Goal: Task Accomplishment & Management: Manage account settings

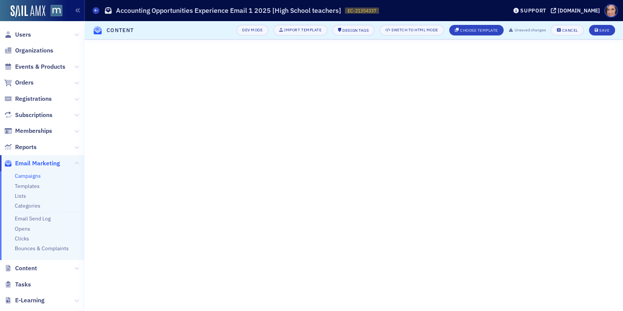
scroll to position [29, 0]
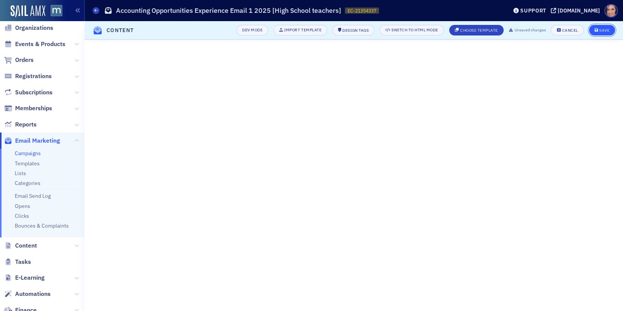
click at [601, 30] on div "Save" at bounding box center [604, 30] width 10 height 4
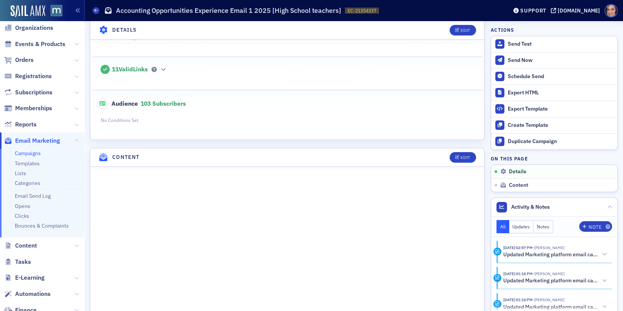
scroll to position [218, 0]
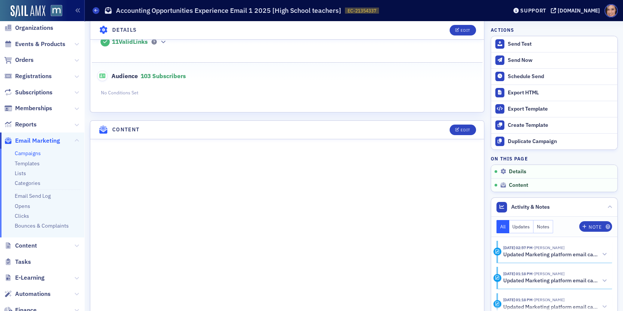
click at [469, 131] on header "Content Edit" at bounding box center [287, 130] width 394 height 19
click at [462, 125] on button "Edit" at bounding box center [463, 130] width 26 height 11
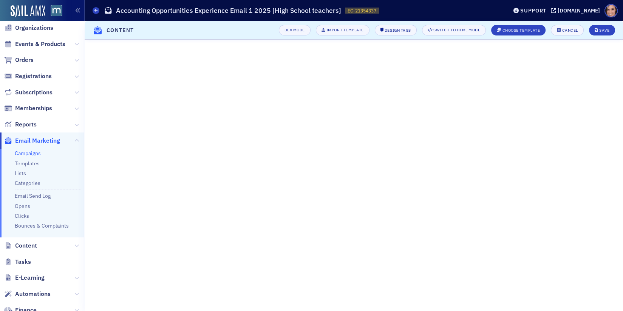
scroll to position [29, 0]
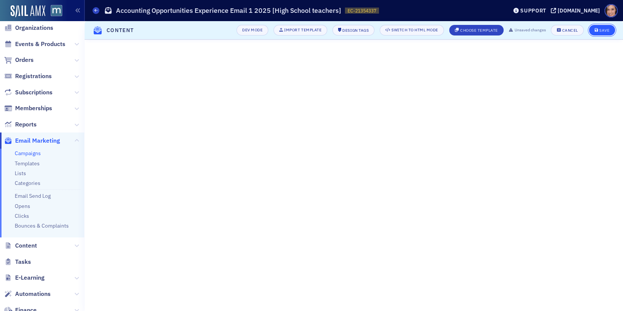
click at [605, 27] on button "Save" at bounding box center [602, 30] width 26 height 11
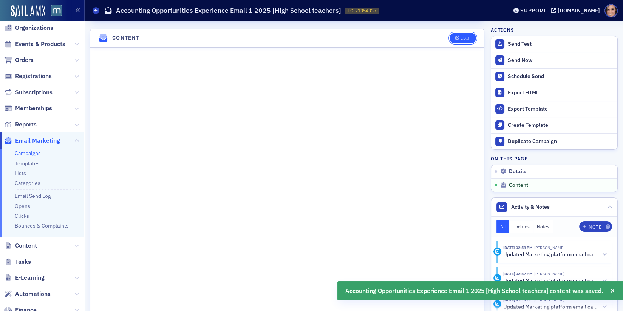
click at [459, 36] on icon "button" at bounding box center [457, 38] width 5 height 4
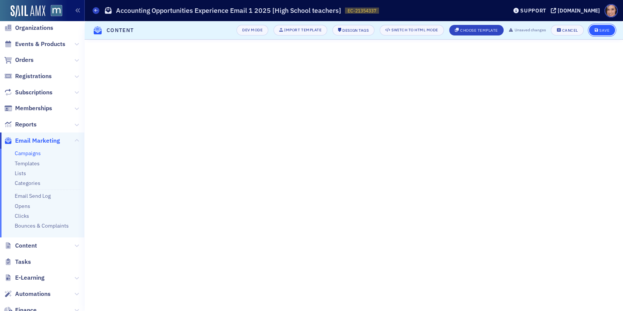
click at [602, 28] on div "Save" at bounding box center [604, 30] width 10 height 4
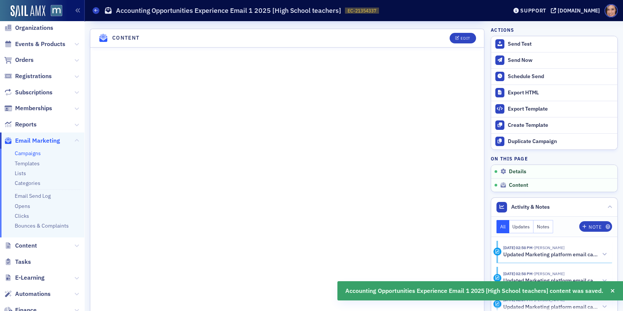
scroll to position [0, 0]
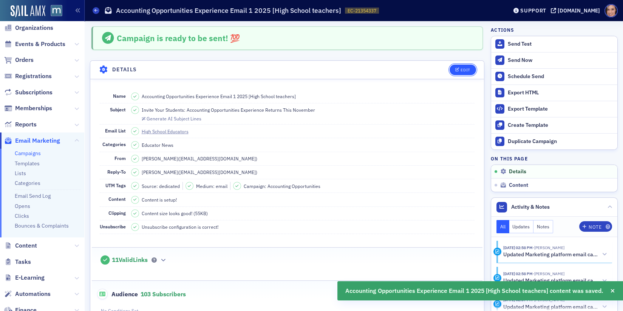
click at [469, 69] on div "Edit" at bounding box center [465, 70] width 9 height 4
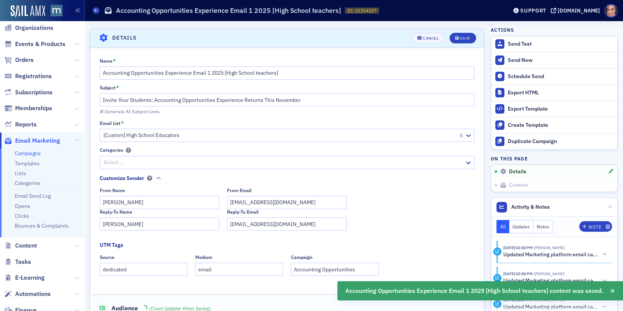
scroll to position [35, 0]
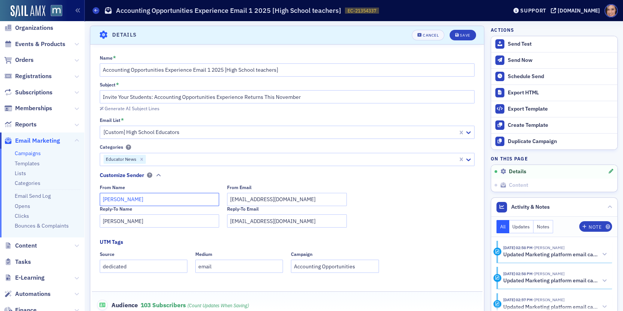
click at [106, 198] on input "Lauren McDonough" at bounding box center [160, 199] width 120 height 13
type input "Me McDonough"
click at [240, 197] on input "lauren@macpa.org" at bounding box center [287, 199] width 120 height 13
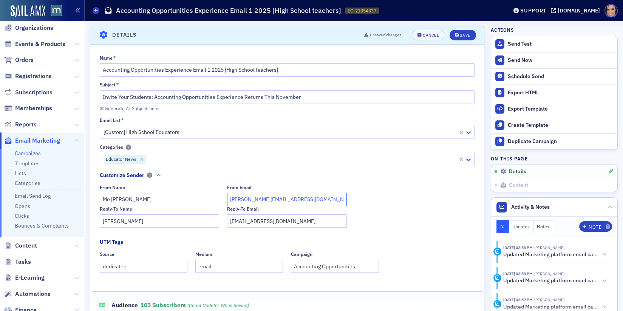
type input "[PERSON_NAME][EMAIL_ADDRESS][DOMAIN_NAME]"
click at [238, 222] on input "lauren@macpa.org" at bounding box center [287, 221] width 120 height 13
type input "[EMAIL_ADDRESS][DOMAIN_NAME]"
click at [124, 200] on input "Me McDonough" at bounding box center [160, 199] width 120 height 13
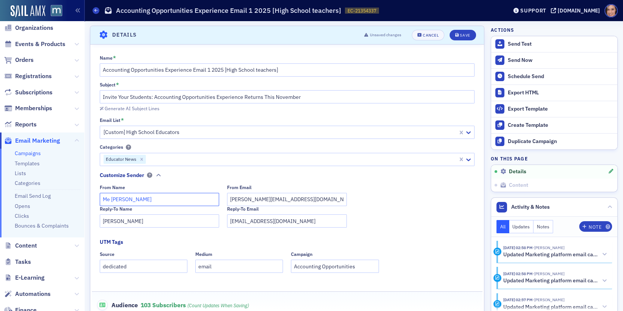
click at [124, 200] on input "Me McDonough" at bounding box center [160, 199] width 120 height 13
paste input "g Will Foundation Coordinator"
click at [123, 199] on input "Meg Will Foundation Coordinator" at bounding box center [160, 199] width 120 height 13
click at [184, 198] on input "Meg Will, MACPA Foundation Coordinator" at bounding box center [160, 199] width 120 height 13
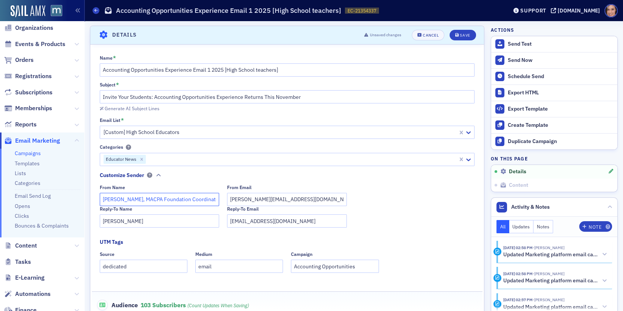
click at [184, 198] on input "Meg Will, MACPA Foundation Coordinator" at bounding box center [160, 199] width 120 height 13
click at [125, 199] on input "Meg Will, MACPA Foundation" at bounding box center [160, 199] width 120 height 13
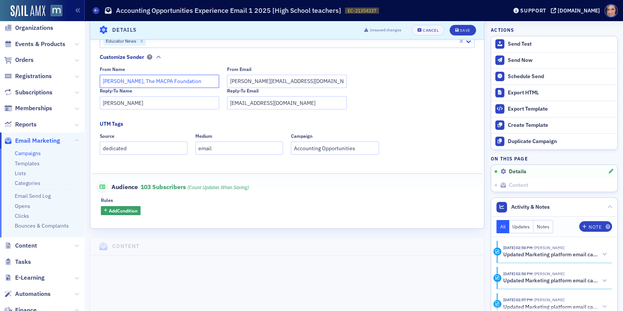
scroll to position [0, 0]
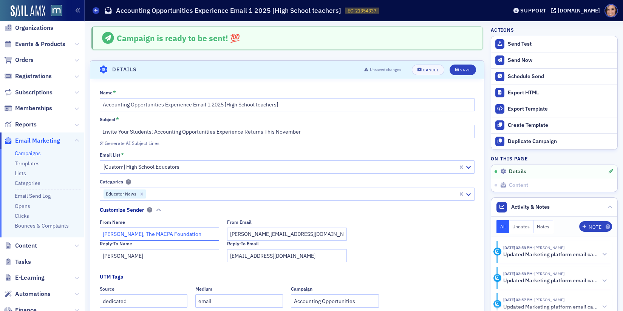
click at [162, 233] on input "[PERSON_NAME], The MACPA Foundation" at bounding box center [160, 234] width 120 height 13
type input "[PERSON_NAME], The MACPA Foundation"
click at [125, 254] on input "Lauren McDonough" at bounding box center [160, 255] width 120 height 13
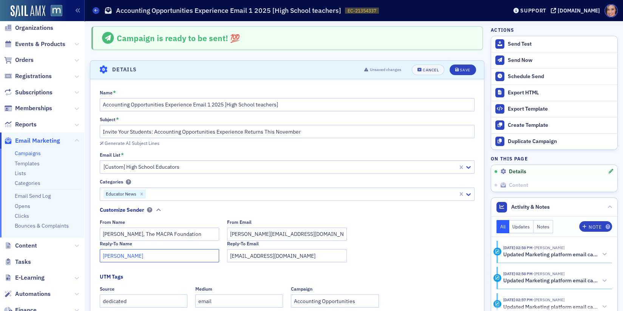
click at [125, 254] on input "Lauren McDonough" at bounding box center [160, 255] width 120 height 13
paste input "[PERSON_NAME], The MACPA Foundation"
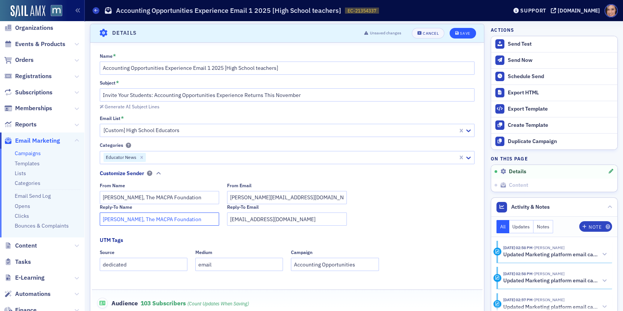
type input "[PERSON_NAME], The MACPA Foundation"
click at [469, 31] on div "Save" at bounding box center [465, 33] width 10 height 4
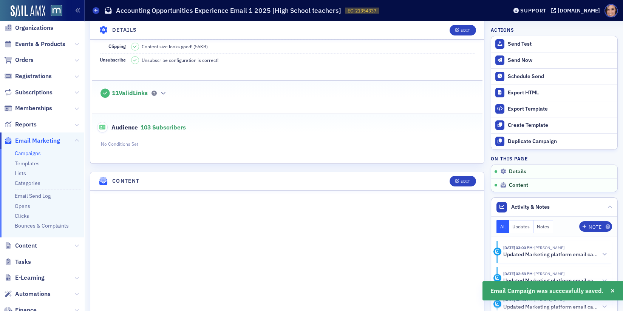
scroll to position [201, 0]
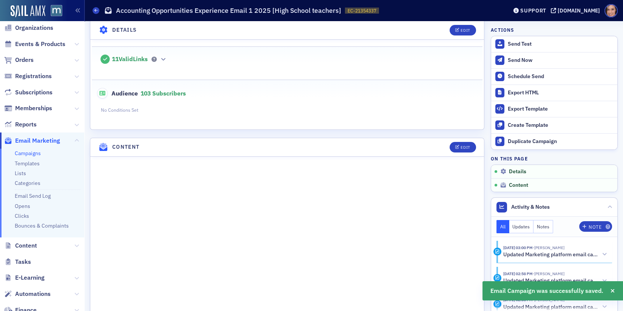
click at [28, 154] on link "Campaigns" at bounding box center [28, 153] width 26 height 7
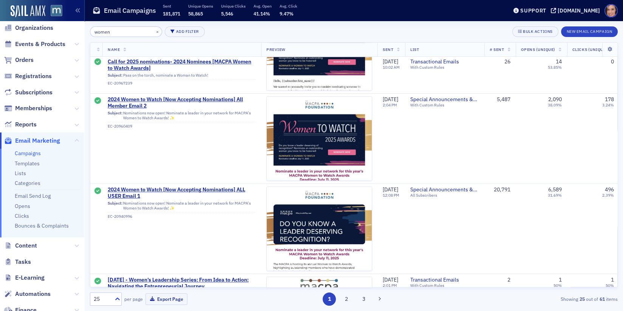
scroll to position [780, 0]
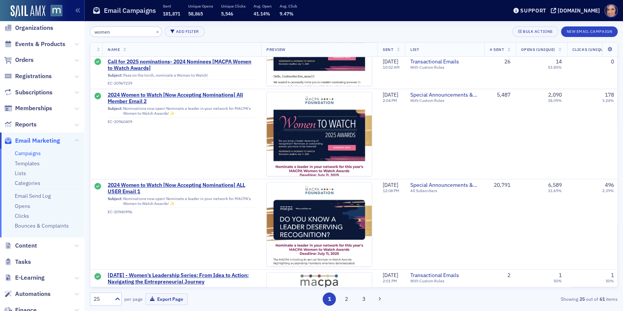
click at [104, 31] on input "women" at bounding box center [126, 31] width 72 height 11
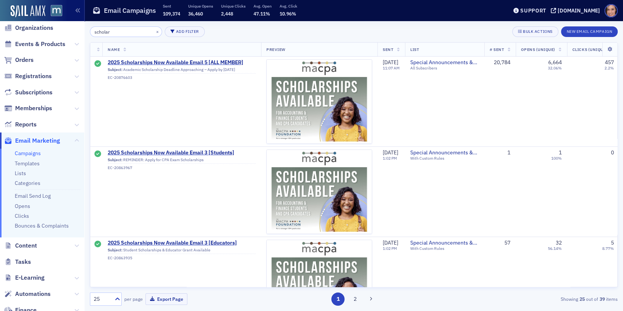
click at [111, 31] on input "scholar" at bounding box center [126, 31] width 72 height 11
click at [188, 30] on button "Add Filter" at bounding box center [185, 31] width 40 height 11
click at [121, 34] on input "scholar" at bounding box center [126, 31] width 72 height 11
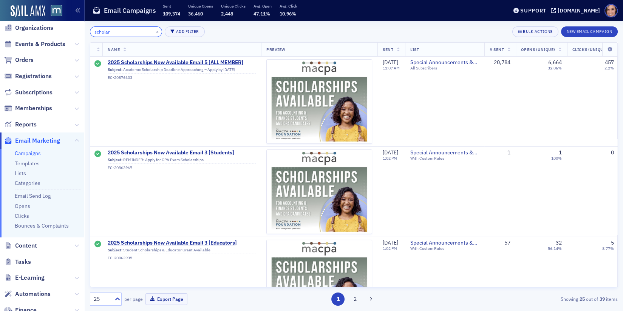
click at [121, 34] on input "scholar" at bounding box center [126, 31] width 72 height 11
type input "e"
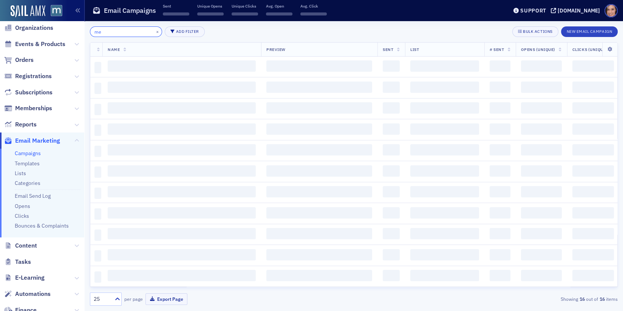
type input "meg"
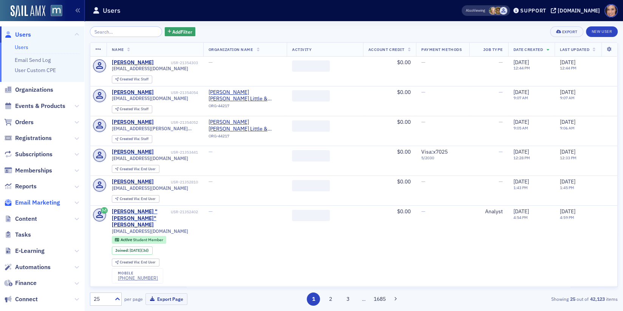
click at [41, 206] on span "Email Marketing" at bounding box center [37, 203] width 45 height 8
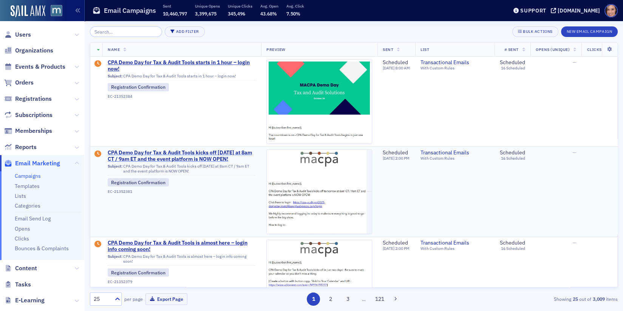
scroll to position [257, 0]
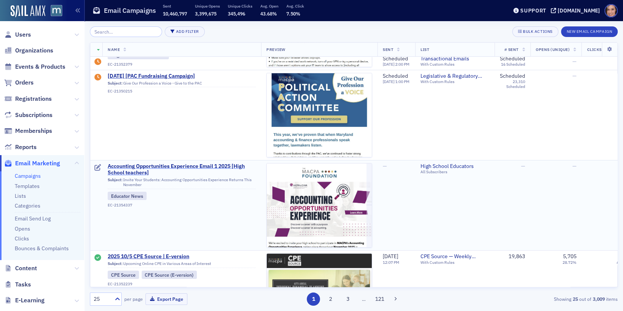
click at [206, 165] on span "Accounting Opportunities Experience Email 1 2025 [High School teachers]" at bounding box center [182, 169] width 148 height 13
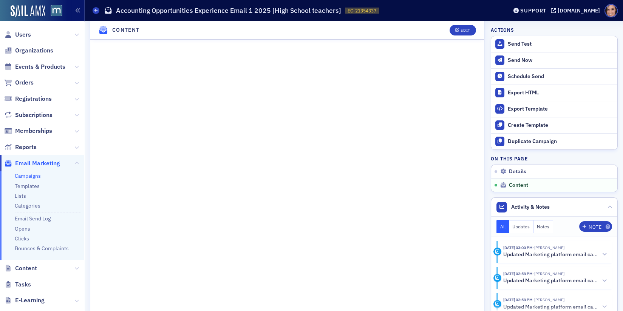
scroll to position [408, 0]
click at [457, 35] on button "Edit" at bounding box center [463, 30] width 26 height 11
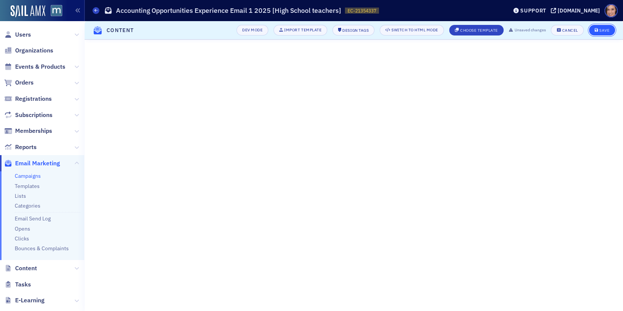
click at [599, 31] on div "Save" at bounding box center [604, 30] width 10 height 4
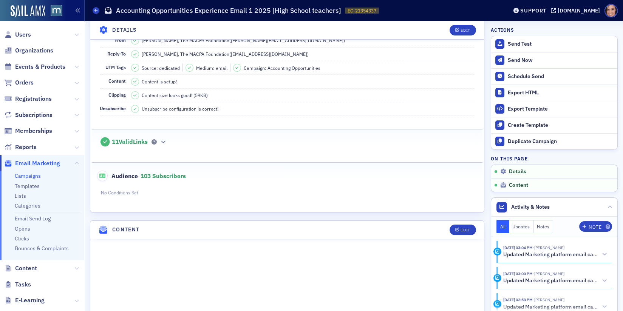
scroll to position [92, 0]
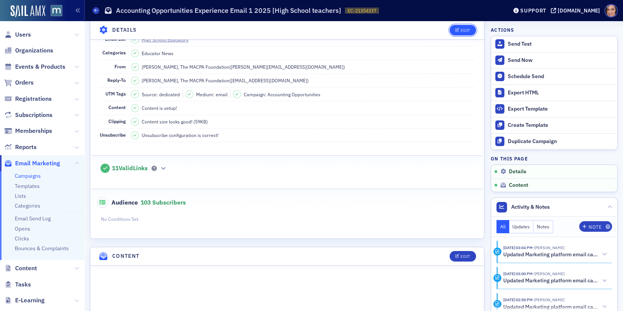
click at [459, 31] on icon "button" at bounding box center [457, 30] width 5 height 4
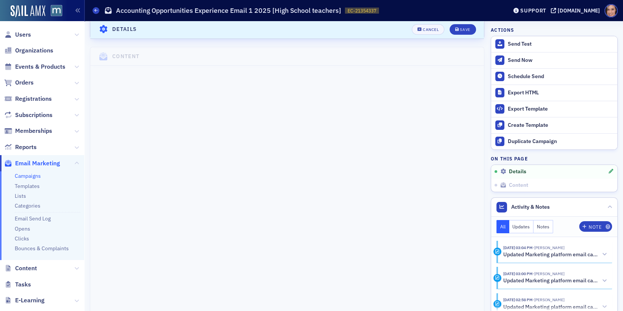
scroll to position [115, 0]
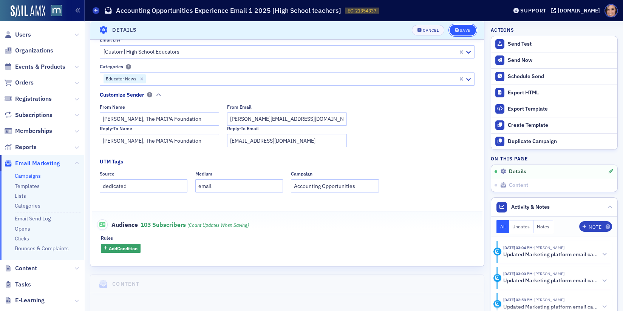
click at [465, 31] on div "Save" at bounding box center [465, 30] width 10 height 4
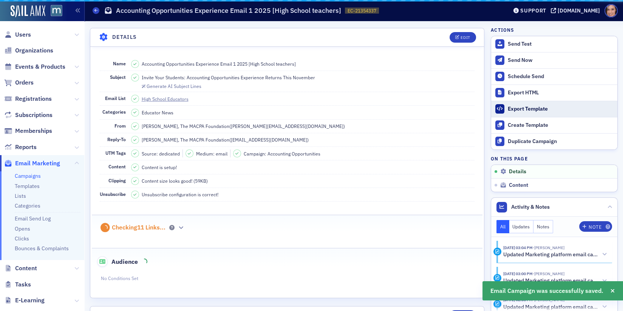
scroll to position [35, 0]
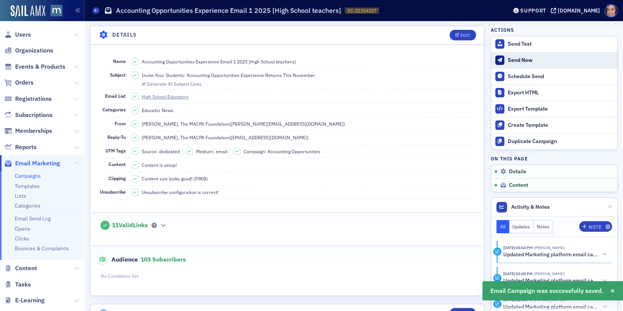
click at [529, 59] on div "Send Now" at bounding box center [561, 60] width 106 height 7
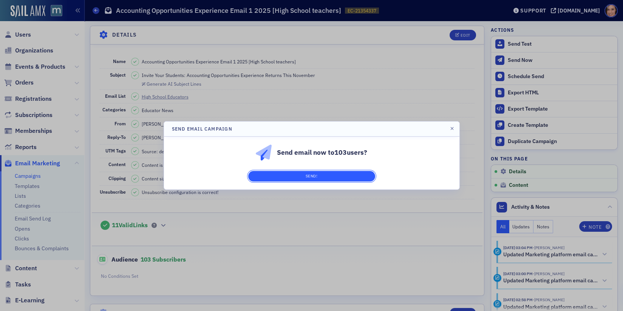
click at [325, 174] on button "Send!" at bounding box center [311, 176] width 127 height 11
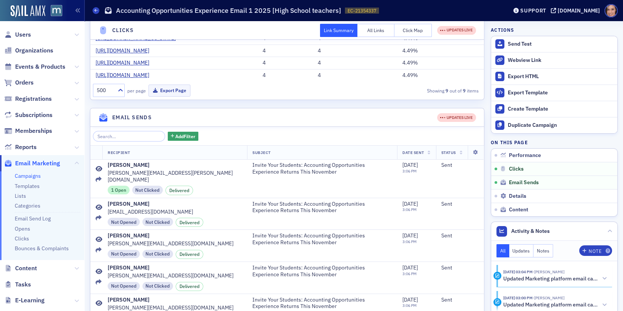
scroll to position [0, 0]
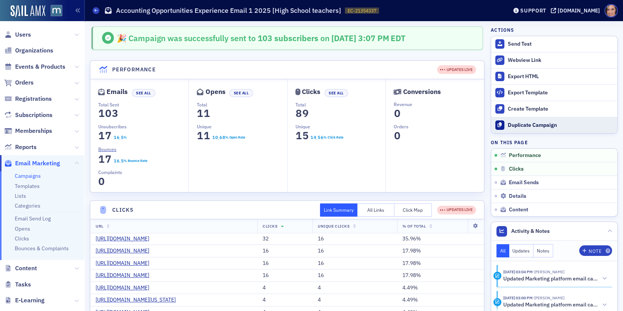
click at [515, 122] on div "Duplicate Campaign" at bounding box center [561, 125] width 106 height 7
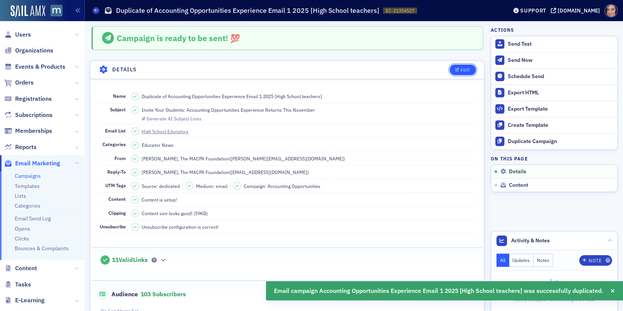
click at [462, 68] on div "Edit" at bounding box center [465, 70] width 9 height 4
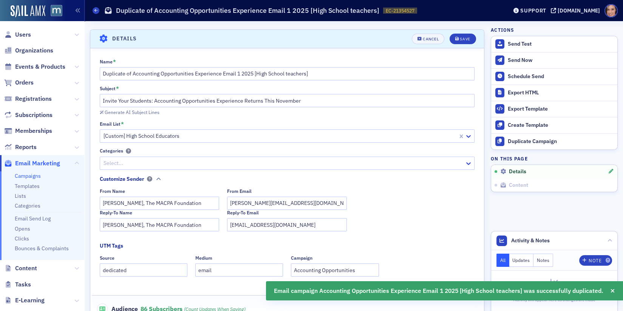
scroll to position [35, 0]
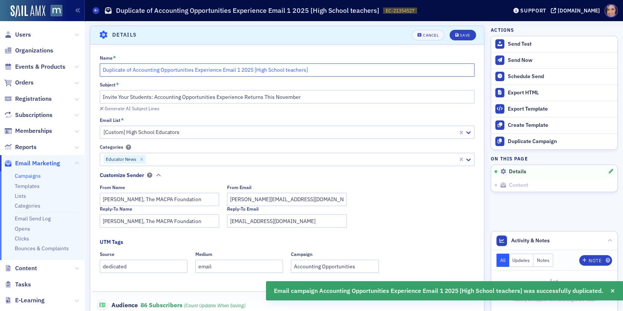
drag, startPoint x: 257, startPoint y: 68, endPoint x: 306, endPoint y: 71, distance: 49.2
click at [306, 71] on input "Duplicate of Accounting Opportunities Experience Email 1 2025 [High School teac…" at bounding box center [287, 69] width 375 height 13
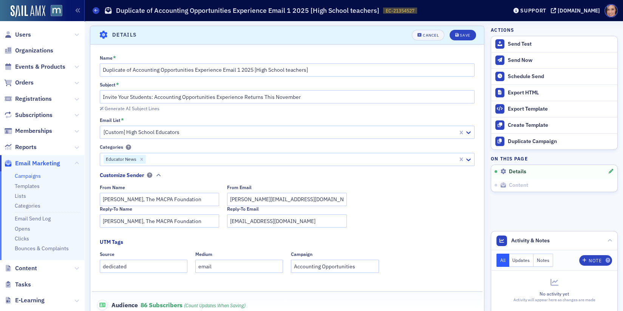
click at [296, 130] on div at bounding box center [280, 132] width 355 height 9
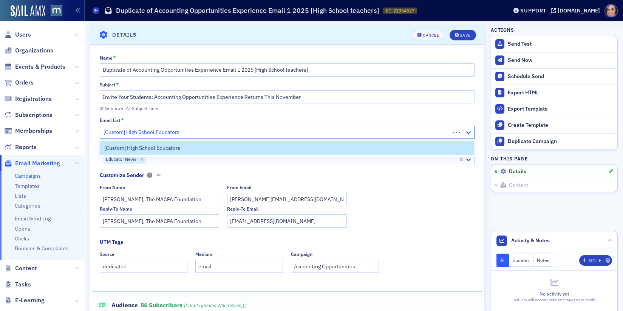
click at [296, 130] on div at bounding box center [276, 132] width 347 height 9
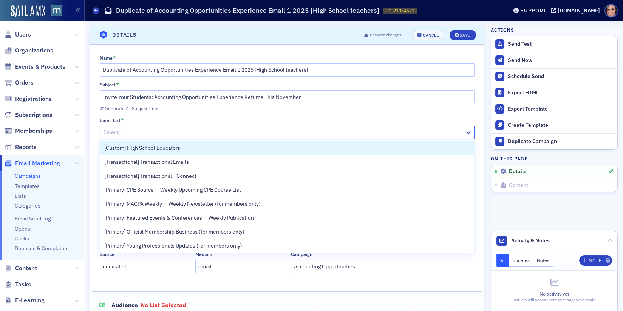
click at [380, 130] on div at bounding box center [284, 132] width 362 height 9
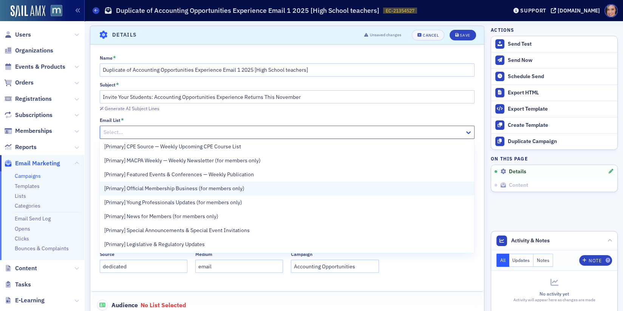
scroll to position [51, 0]
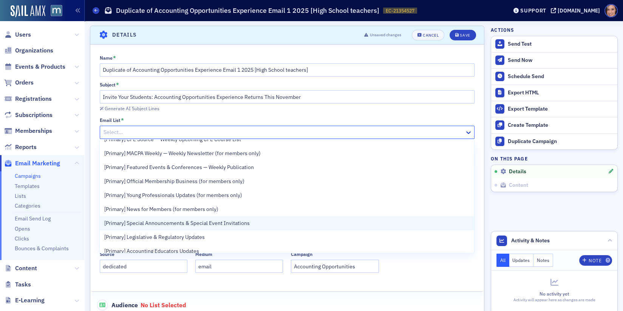
click at [387, 224] on div "[Primary] Special Announcements & Special Event Invitations" at bounding box center [286, 224] width 365 height 8
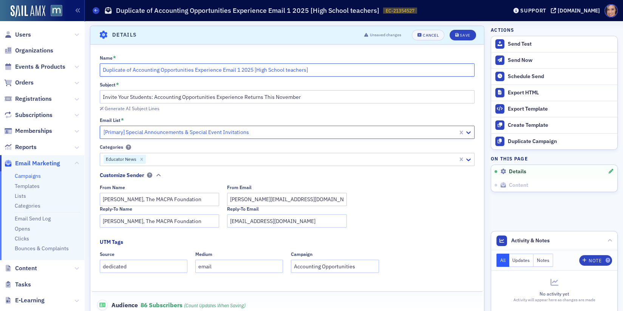
click at [330, 71] on input "Duplicate of Accounting Opportunities Experience Email 1 2025 [High School teac…" at bounding box center [287, 69] width 375 height 13
drag, startPoint x: 132, startPoint y: 69, endPoint x: 98, endPoint y: 67, distance: 33.7
click at [98, 67] on div "Name * Duplicate of Accounting Opportunities Experience Email 1 2025 [High Scho…" at bounding box center [287, 194] width 394 height 279
drag, startPoint x: 227, startPoint y: 67, endPoint x: 277, endPoint y: 70, distance: 49.6
click at [277, 70] on input "Accounting Opportunities Experience Email 1 2025 [High School teachers]" at bounding box center [287, 69] width 375 height 13
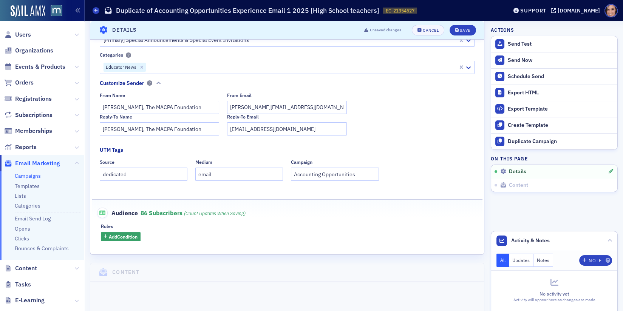
scroll to position [172, 0]
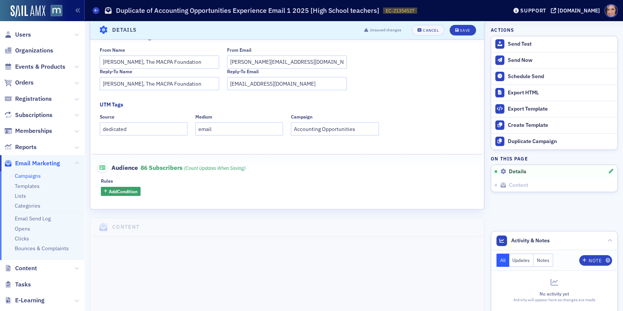
type input "Accounting Opportunities Experience Email 1 2025 [Database Educators]"
click at [216, 206] on div "Name * Accounting Opportunities Experience Email 1 2025 [Database Educators] Su…" at bounding box center [287, 58] width 394 height 303
click at [126, 195] on button "Add Condition" at bounding box center [121, 191] width 40 height 9
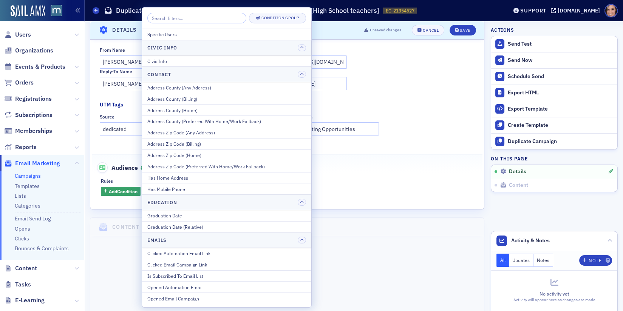
click at [166, 19] on input "search" at bounding box center [196, 18] width 99 height 11
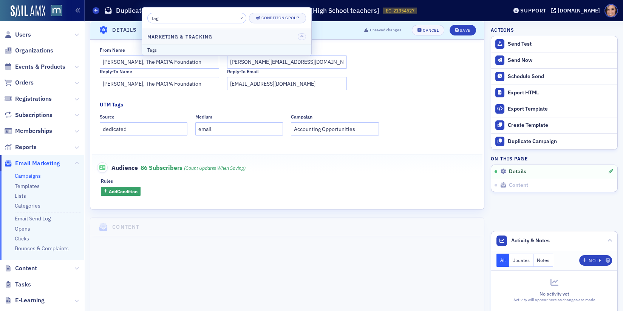
type input "tag"
click at [163, 49] on div "Tags" at bounding box center [226, 49] width 159 height 7
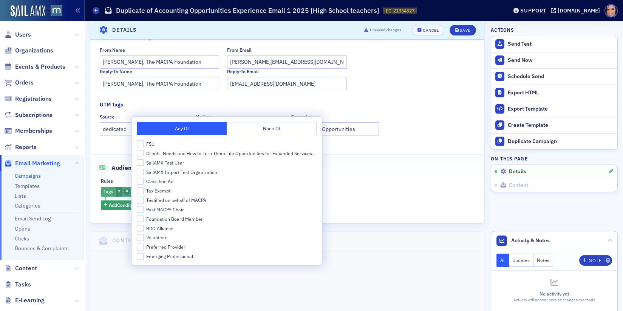
click at [126, 190] on icon "button" at bounding box center [126, 192] width 3 height 4
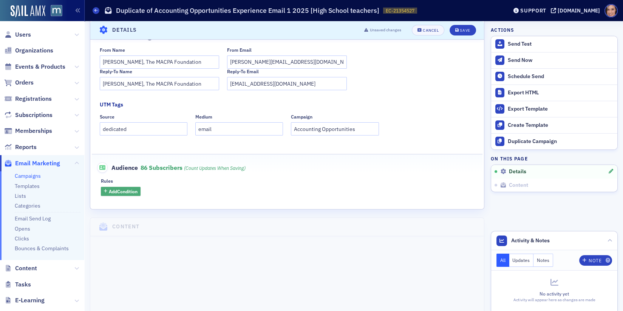
click at [123, 191] on span "Add Condition" at bounding box center [123, 191] width 29 height 7
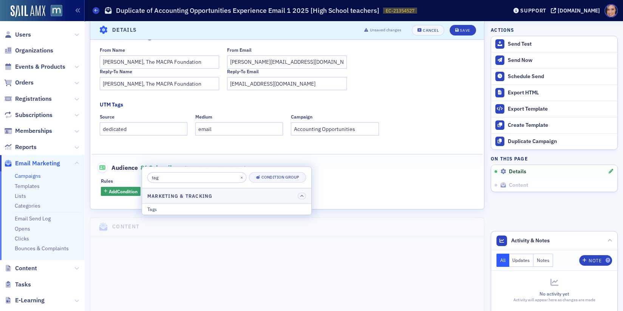
click at [166, 176] on input "tag" at bounding box center [196, 177] width 99 height 11
type input "]"
type input "attr"
click at [166, 213] on button "Attributes" at bounding box center [226, 209] width 169 height 11
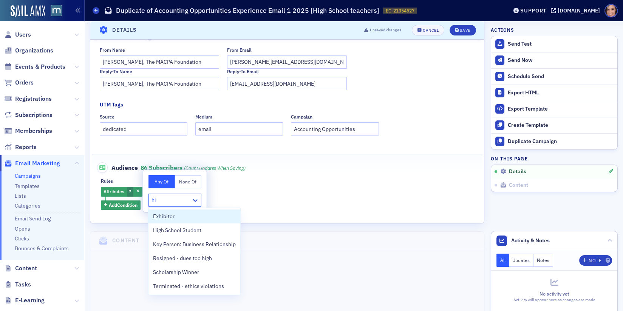
type input "h"
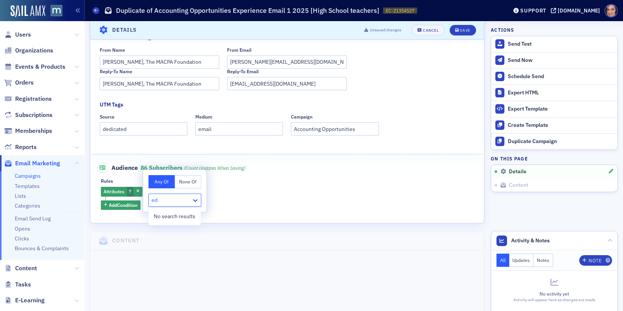
type input "e"
type input "teac"
click at [172, 216] on span "Teacher / Professor" at bounding box center [176, 217] width 46 height 8
click at [292, 177] on fieldset "Audience 86 Subscribers (count updates when saving) Rules Attributes Teacher / …" at bounding box center [287, 183] width 391 height 58
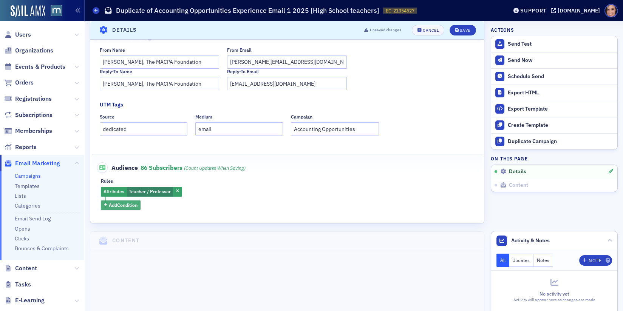
click at [116, 204] on span "Add Condition" at bounding box center [123, 205] width 29 height 7
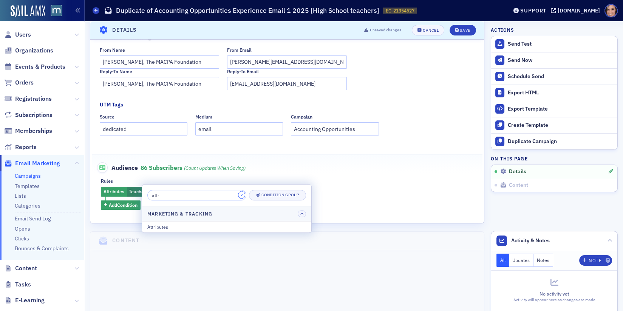
click at [238, 195] on button "×" at bounding box center [241, 195] width 7 height 7
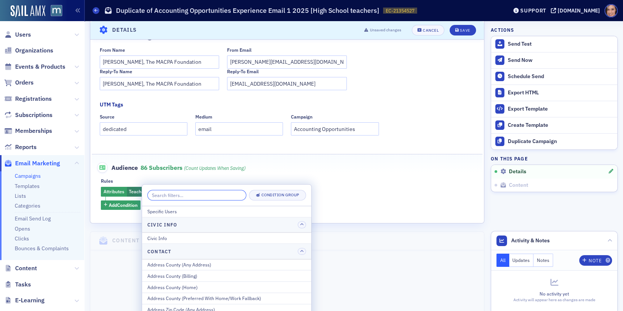
click at [195, 195] on input "search" at bounding box center [196, 195] width 99 height 11
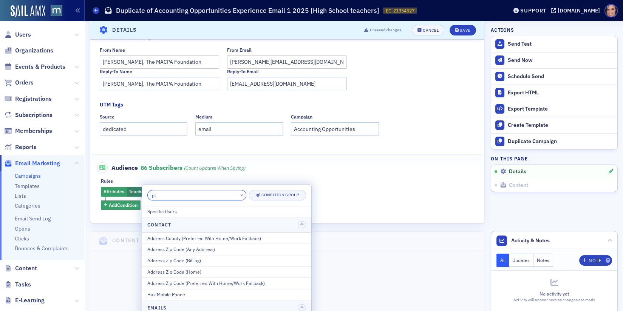
type input "pla"
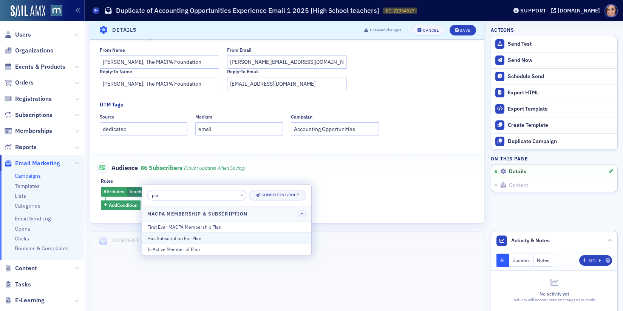
click at [205, 237] on div "Has Subscription For Plan" at bounding box center [226, 238] width 159 height 7
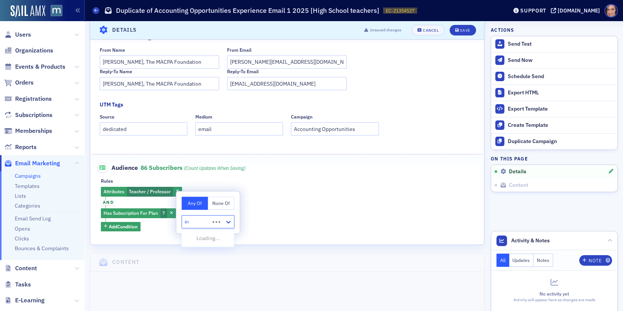
type input "edu"
click at [210, 237] on span "[Primary Membership] Educator Member" at bounding box center [233, 239] width 95 height 8
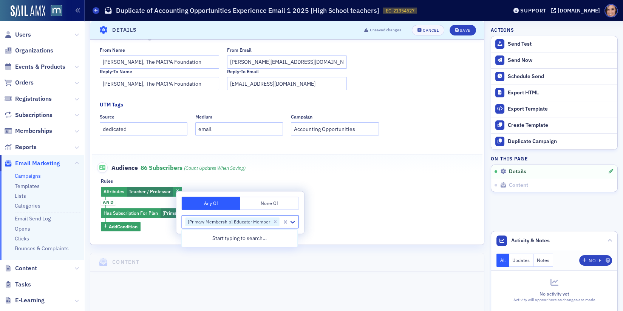
click at [409, 183] on div "Rules" at bounding box center [287, 181] width 373 height 6
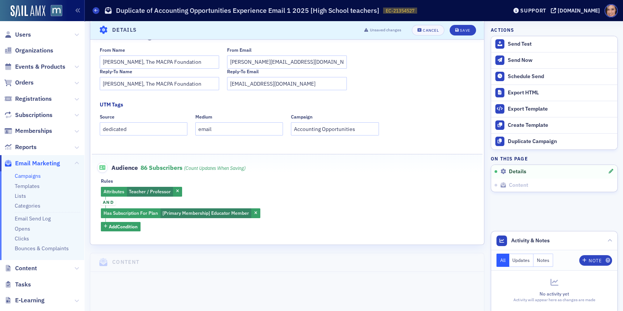
scroll to position [0, 0]
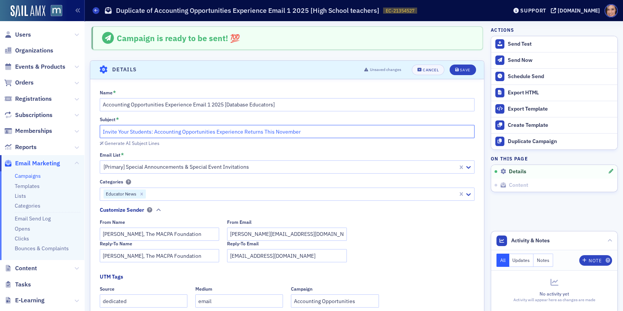
click at [219, 130] on input "Invite Your Students: Accounting Opportunities Experience Returns This November" at bounding box center [287, 131] width 375 height 13
drag, startPoint x: 150, startPoint y: 130, endPoint x: 101, endPoint y: 127, distance: 49.2
click at [100, 127] on input "Invite Your Students: Accounting Opportunities Experience Returns This November" at bounding box center [287, 131] width 375 height 13
click at [187, 130] on input "Invite Your Students: Accounting Opportunities Experience Returns This November" at bounding box center [287, 131] width 375 height 13
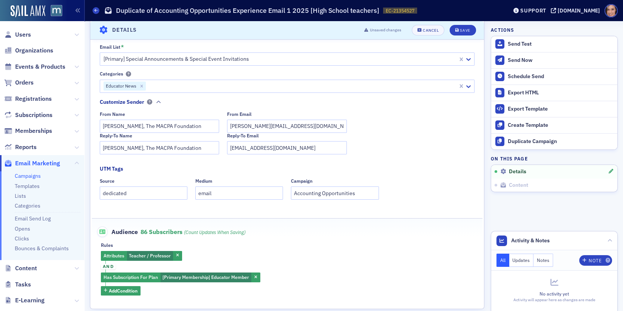
scroll to position [217, 0]
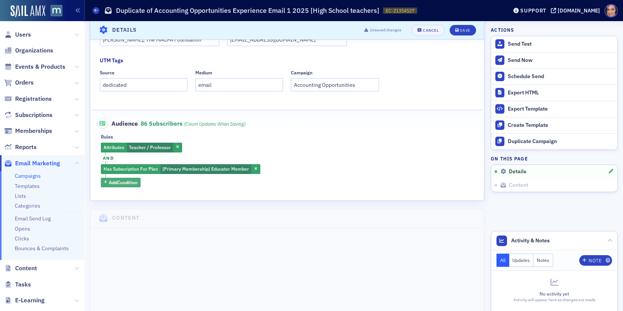
click at [127, 182] on span "Add Condition" at bounding box center [123, 182] width 29 height 7
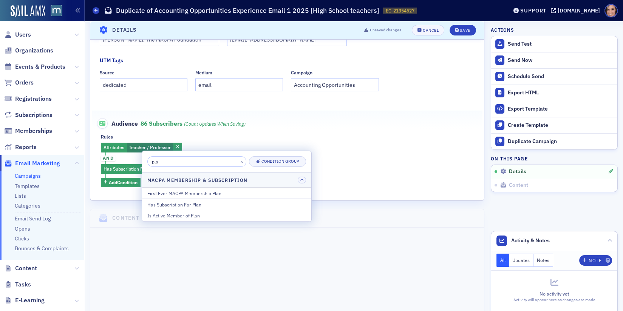
click at [179, 163] on input "pla" at bounding box center [196, 161] width 99 height 11
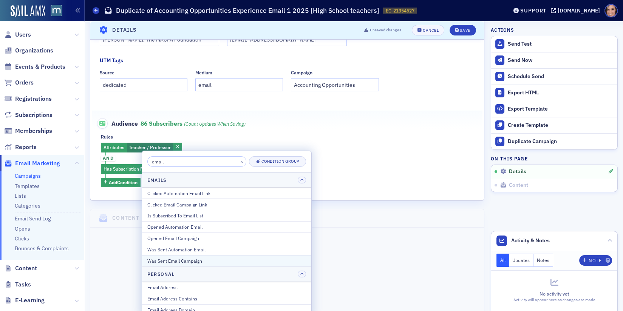
type input "email"
click at [208, 261] on div "Was Sent Email Campaign" at bounding box center [226, 261] width 159 height 7
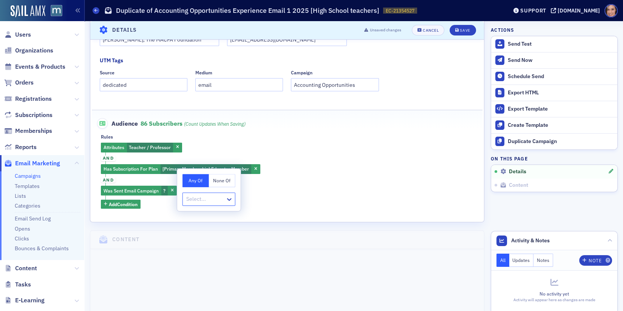
click at [221, 179] on button "None Of" at bounding box center [222, 180] width 26 height 13
click at [212, 202] on div at bounding box center [205, 199] width 39 height 9
type input "c"
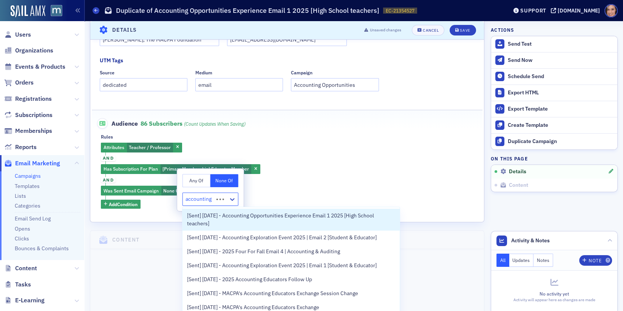
type input "accounting"
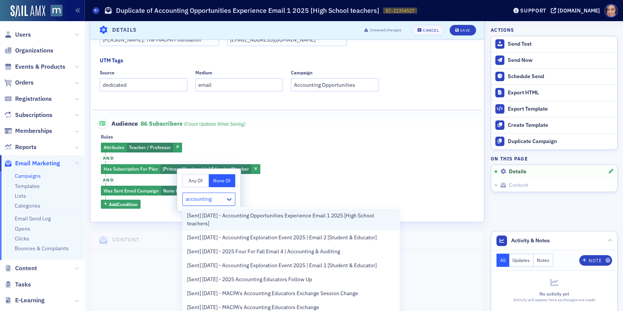
click at [220, 216] on span "[Sent] [DATE] - Accounting Opportunities Experience Email 1 2025 [High School t…" at bounding box center [291, 220] width 208 height 16
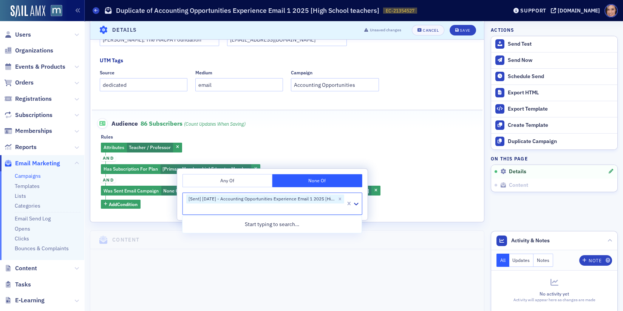
click at [402, 166] on div "Attributes Teacher / Professor and Has Subscription For Plan [Primary Membershi…" at bounding box center [287, 176] width 373 height 66
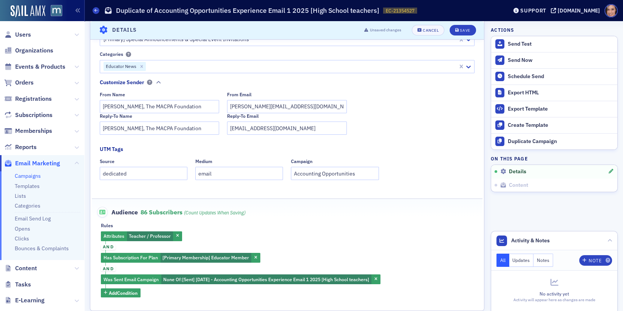
scroll to position [0, 0]
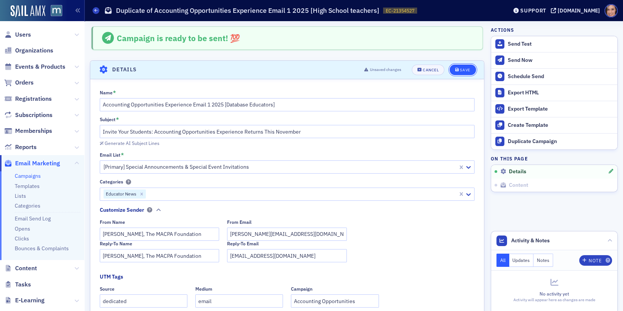
click at [469, 72] on button "Save" at bounding box center [463, 70] width 26 height 11
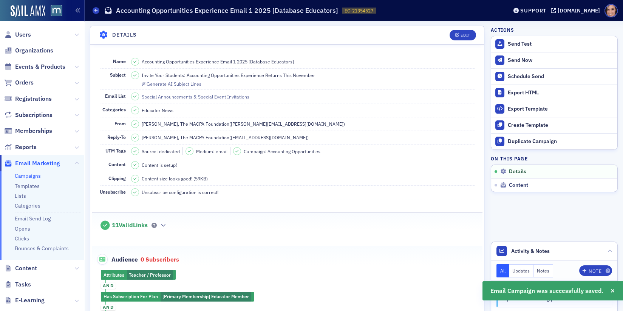
scroll to position [99, 0]
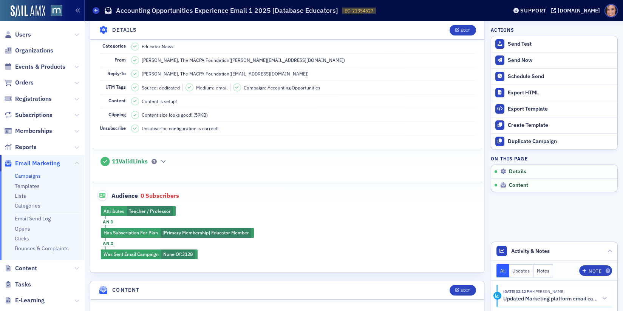
click at [35, 176] on link "Campaigns" at bounding box center [28, 176] width 26 height 7
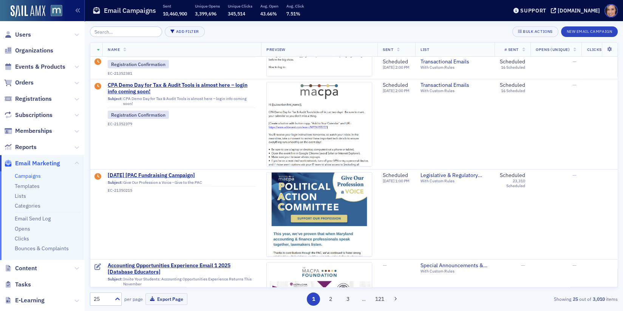
scroll to position [249, 0]
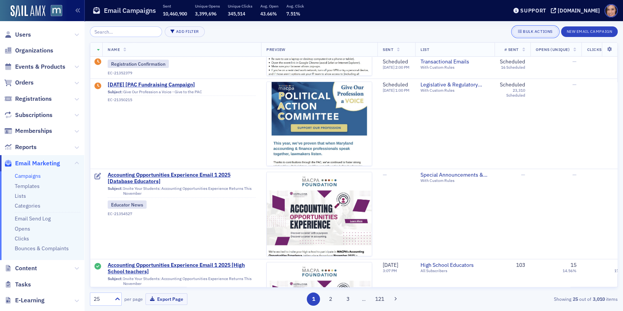
click at [546, 31] on div "Bulk Actions" at bounding box center [537, 31] width 29 height 4
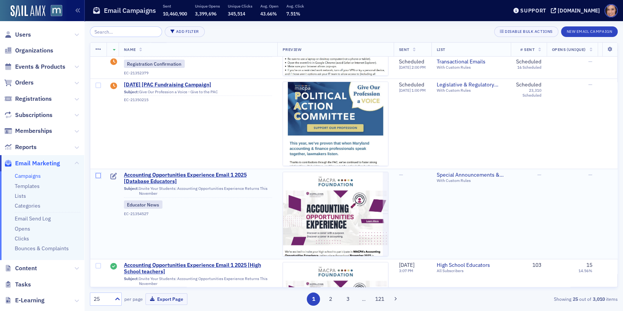
click at [98, 175] on input "checkbox" at bounding box center [98, 175] width 5 height 5
checkbox input "true"
click at [96, 53] on th at bounding box center [98, 50] width 16 height 14
click at [96, 50] on icon at bounding box center [99, 49] width 6 height 6
click at [113, 54] on div "Delete 1 row" at bounding box center [125, 56] width 25 height 4
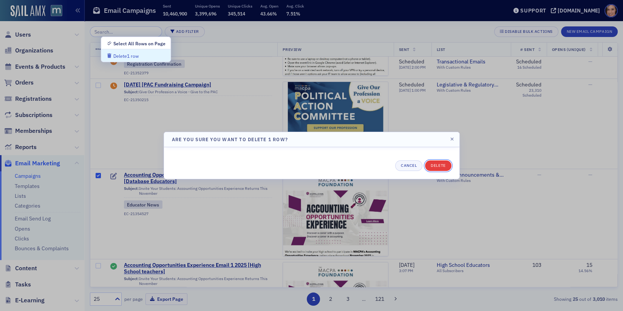
click at [442, 162] on button "Delete" at bounding box center [438, 166] width 26 height 11
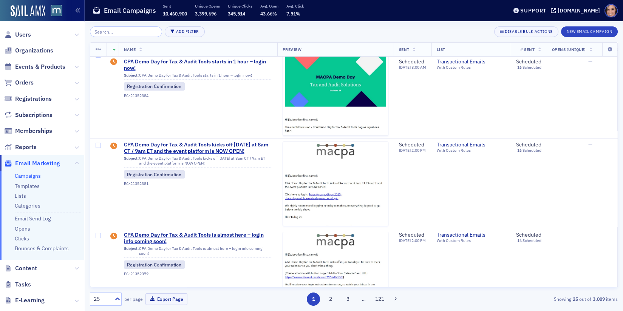
scroll to position [0, 0]
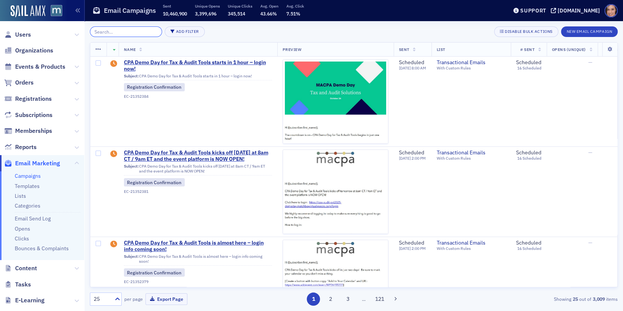
click at [124, 34] on input "search" at bounding box center [126, 31] width 72 height 11
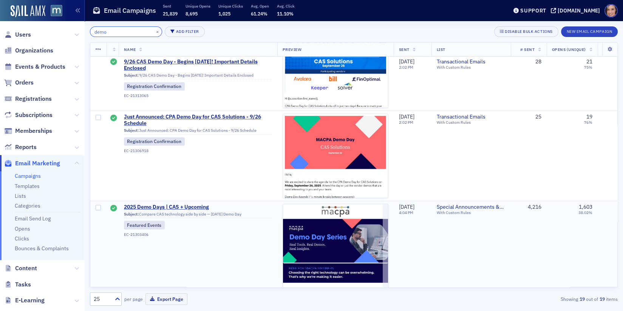
scroll to position [404, 0]
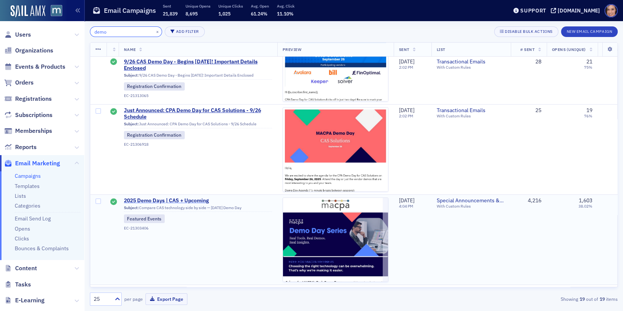
type input "demo"
click at [201, 199] on span "2025 Demo Days | CAS + Upcoming" at bounding box center [198, 201] width 148 height 7
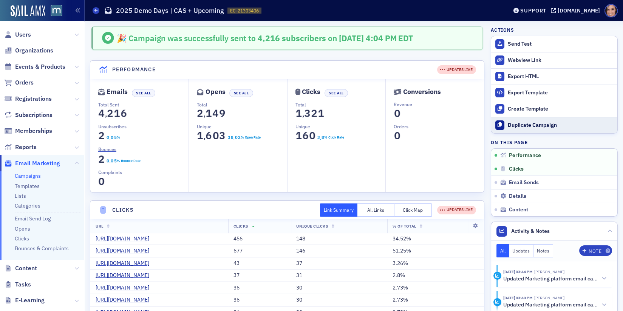
click at [525, 124] on div "Duplicate Campaign" at bounding box center [561, 125] width 106 height 7
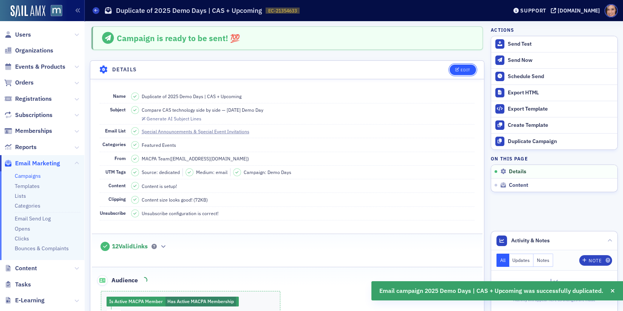
click at [466, 68] on div "Edit" at bounding box center [465, 70] width 9 height 4
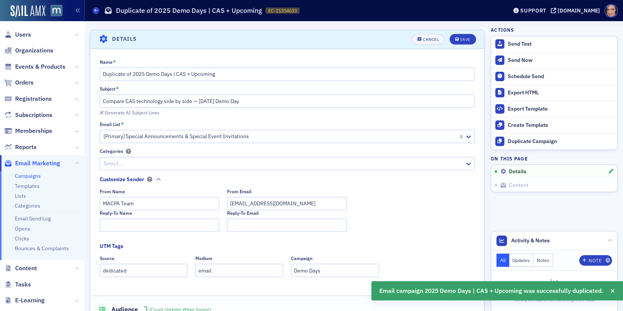
scroll to position [35, 0]
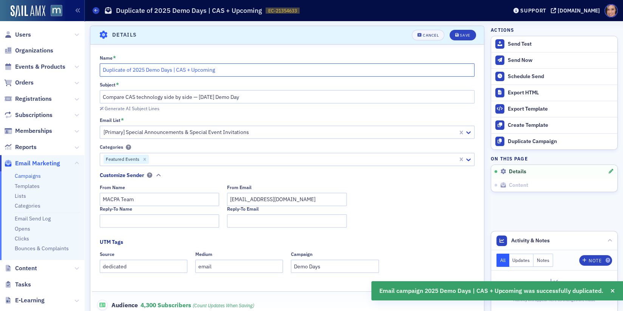
drag, startPoint x: 133, startPoint y: 68, endPoint x: 87, endPoint y: 68, distance: 45.7
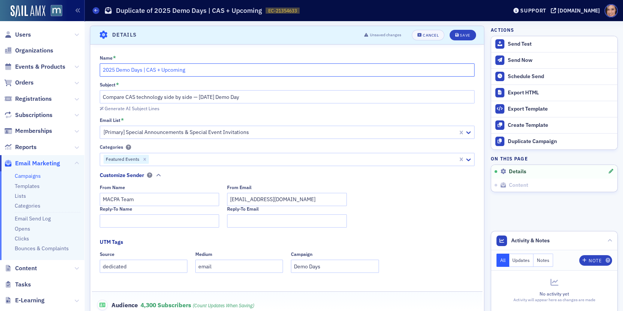
drag, startPoint x: 147, startPoint y: 70, endPoint x: 210, endPoint y: 70, distance: 63.1
click at [210, 70] on input "2025 Demo Days | CAS + Upcoming" at bounding box center [287, 69] width 375 height 13
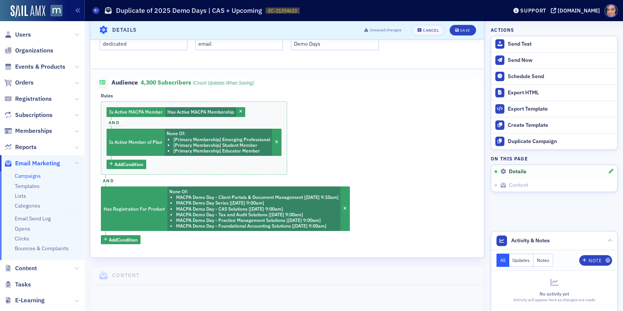
scroll to position [252, 0]
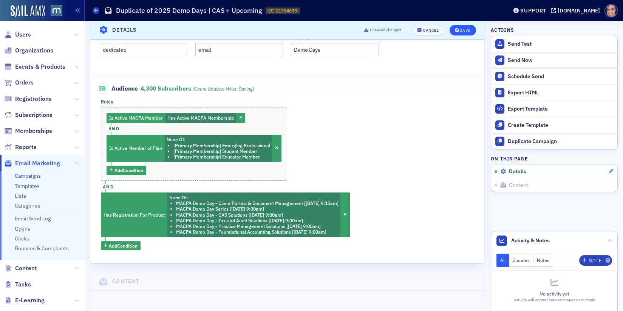
type input "2025 Demo Days | Tax & Audit Solutions"
click at [465, 32] on div "Save" at bounding box center [465, 30] width 10 height 4
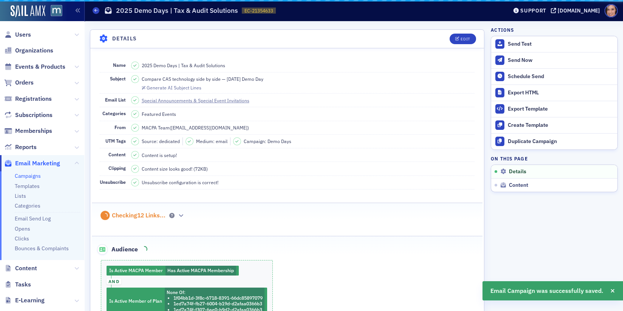
scroll to position [35, 0]
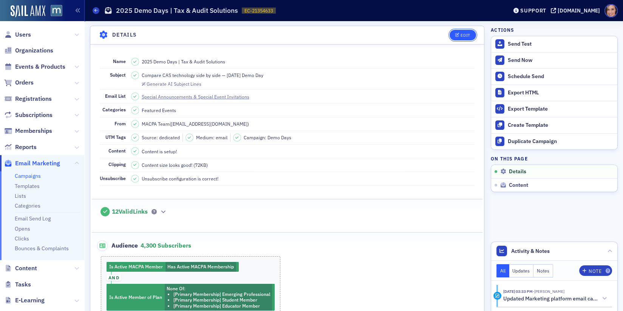
click at [465, 31] on button "Edit" at bounding box center [463, 35] width 26 height 11
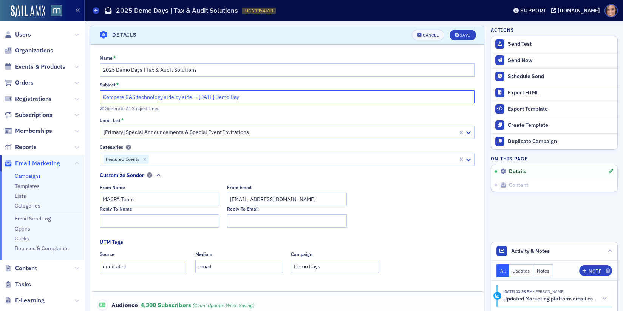
click at [213, 95] on input "Compare CAS technology side by side — [DATE] Demo Day" at bounding box center [287, 96] width 375 height 13
paste input "Discover time-saving tools for tax and audit professionals"
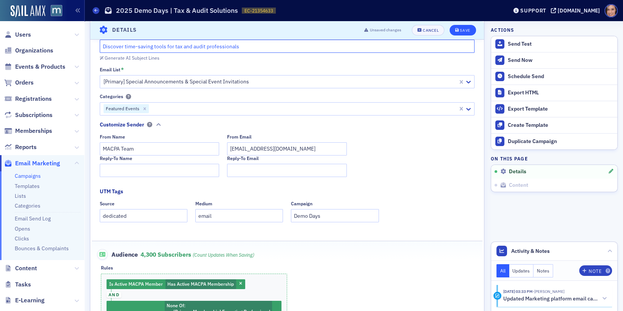
type input "Discover time-saving tools for tax and audit professionals"
click at [463, 28] on div "Save" at bounding box center [465, 30] width 10 height 4
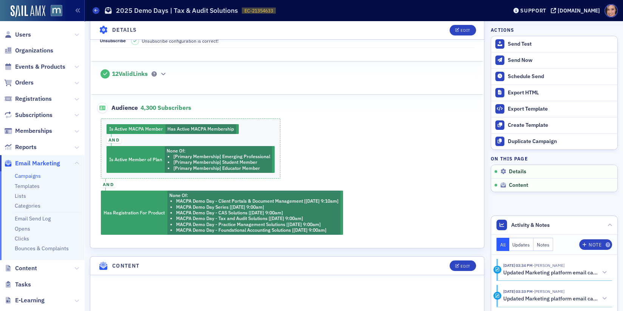
scroll to position [335, 0]
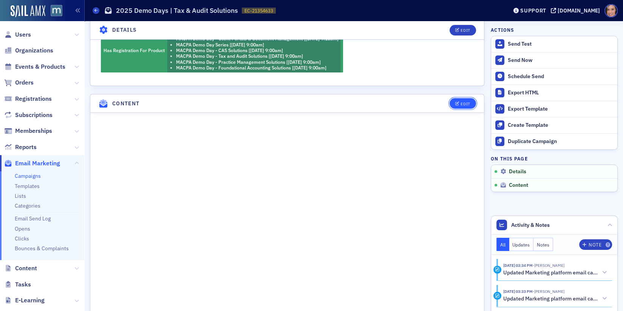
click at [472, 98] on button "Edit" at bounding box center [463, 103] width 26 height 11
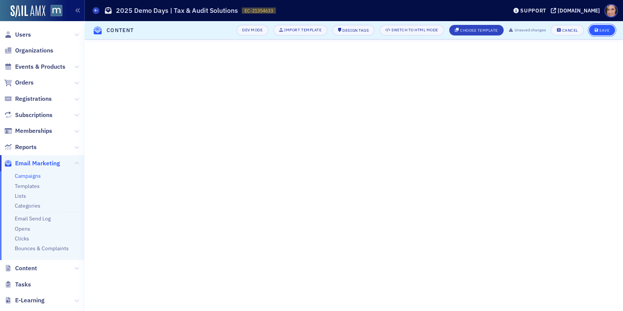
click at [614, 28] on button "Save" at bounding box center [602, 30] width 26 height 11
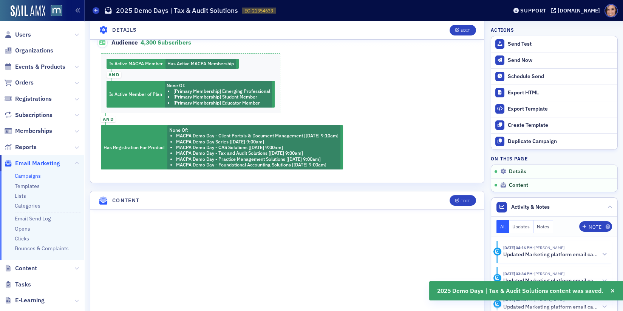
scroll to position [0, 0]
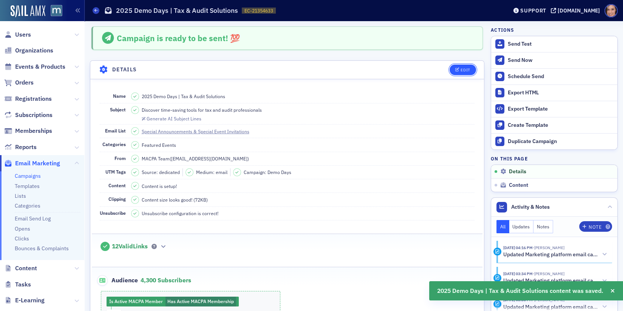
click at [467, 68] on div "Edit" at bounding box center [465, 70] width 9 height 4
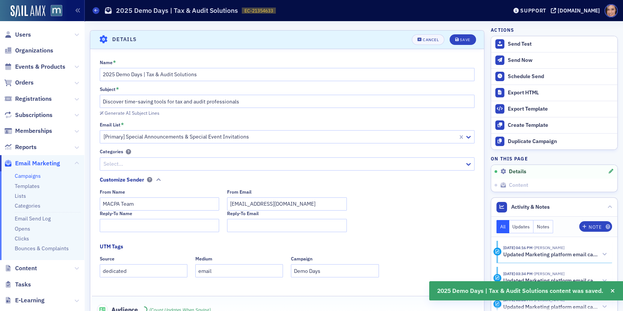
scroll to position [35, 0]
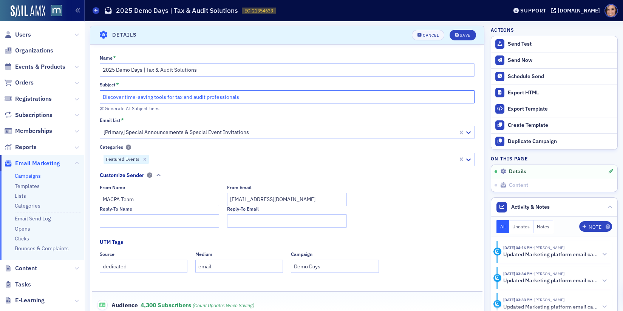
click at [224, 96] on input "Discover time-saving tools for tax and audit professionals" at bounding box center [287, 96] width 375 height 13
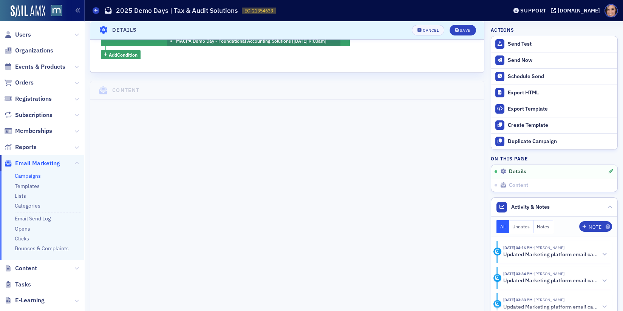
scroll to position [0, 0]
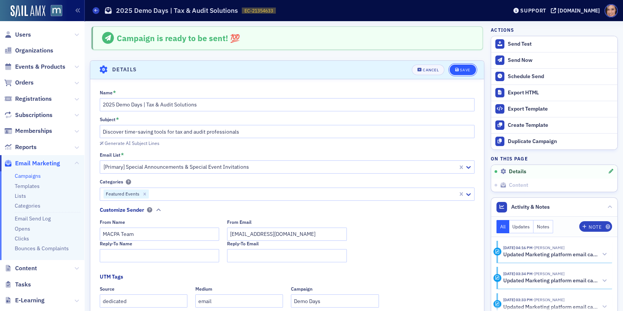
click at [466, 70] on div "Save" at bounding box center [465, 70] width 10 height 4
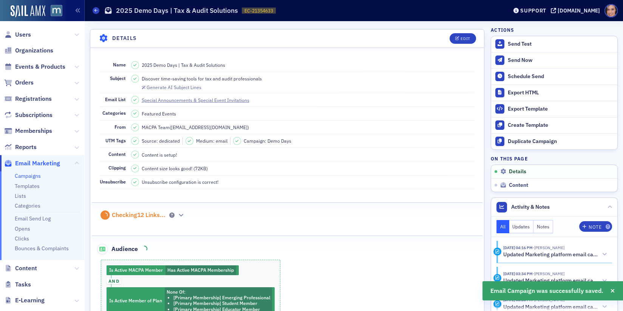
scroll to position [35, 0]
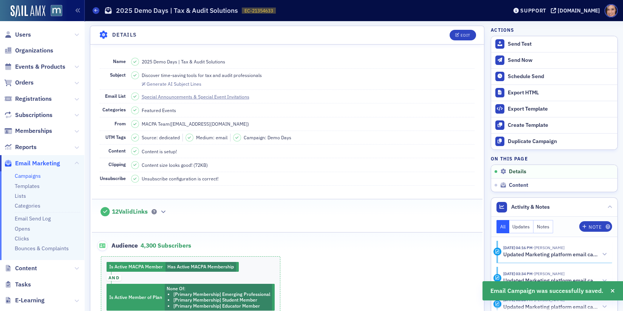
click at [214, 115] on dl "Name 2025 Demo Days | Tax & Audit Solutions Subject Discover time-saving tools …" at bounding box center [287, 120] width 375 height 131
click at [460, 30] on div "Edit" at bounding box center [459, 35] width 31 height 11
click at [457, 36] on button "Edit" at bounding box center [463, 35] width 26 height 11
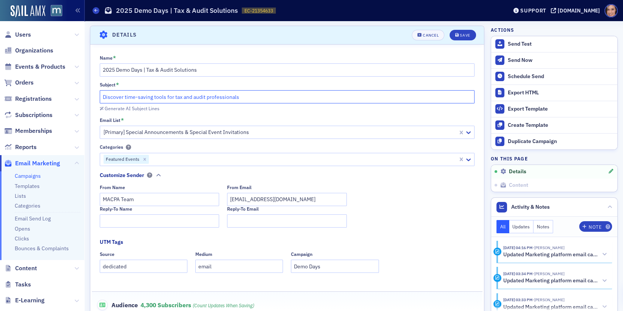
click at [200, 91] on input "Discover time-saving tools for tax and audit professionals" at bounding box center [287, 96] width 375 height 13
paste input "See what’s new in tax and audit technology this month"
type input "See what’s new in tax and audit technology this month"
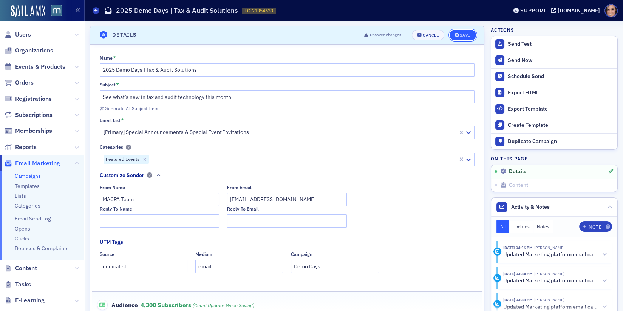
click at [463, 33] on div "Save" at bounding box center [465, 35] width 10 height 4
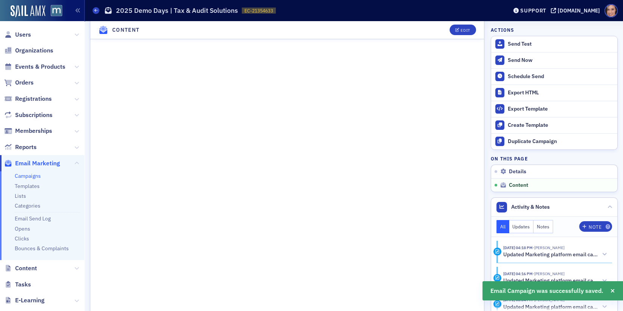
scroll to position [413, 0]
click at [457, 30] on icon "button" at bounding box center [457, 30] width 5 height 4
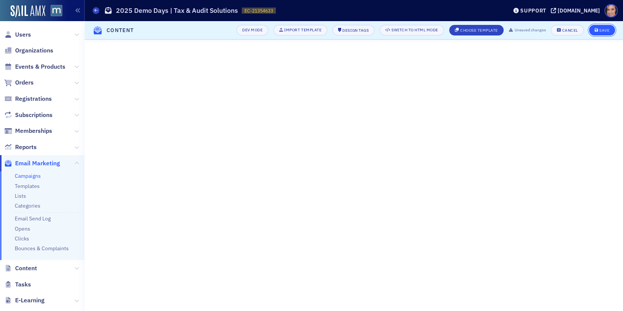
click at [608, 32] on div "Save" at bounding box center [604, 30] width 10 height 4
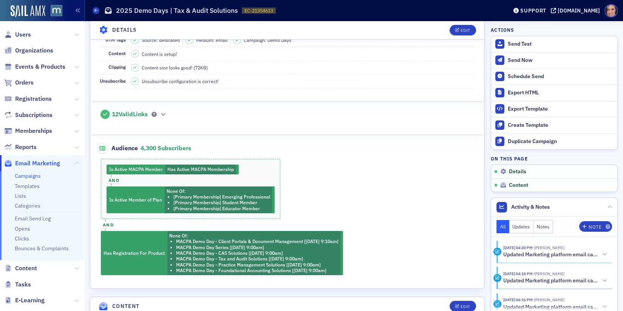
scroll to position [0, 0]
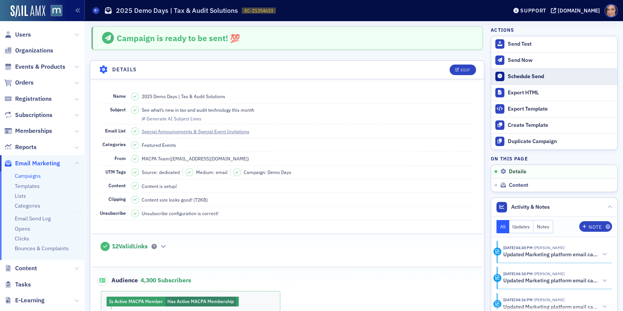
click at [508, 74] on div "Schedule Send" at bounding box center [561, 76] width 106 height 7
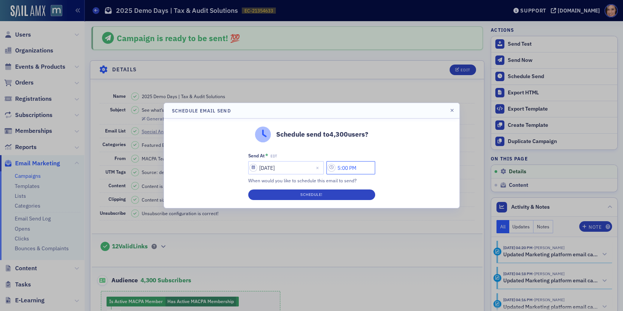
click at [344, 171] on input "5:00 PM" at bounding box center [351, 167] width 49 height 13
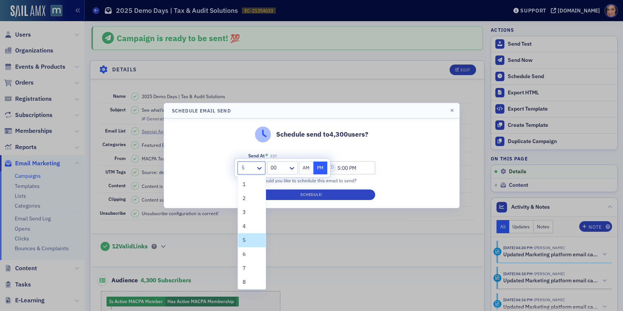
click at [253, 170] on div at bounding box center [248, 167] width 14 height 9
click at [239, 255] on div "6" at bounding box center [252, 255] width 28 height 14
type input "6:00 PM"
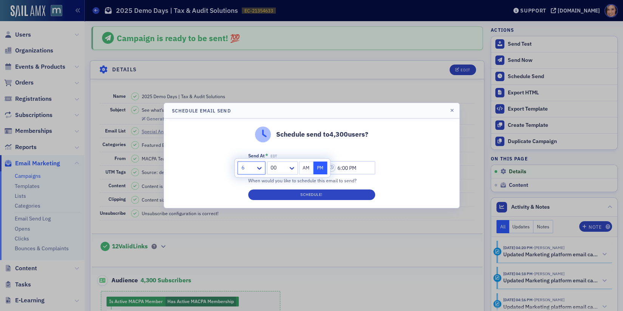
click at [425, 170] on div "Schedule send to 4,300 users? Send At * EDT [DATE] 6:00 PM When would you like …" at bounding box center [312, 164] width 296 height 90
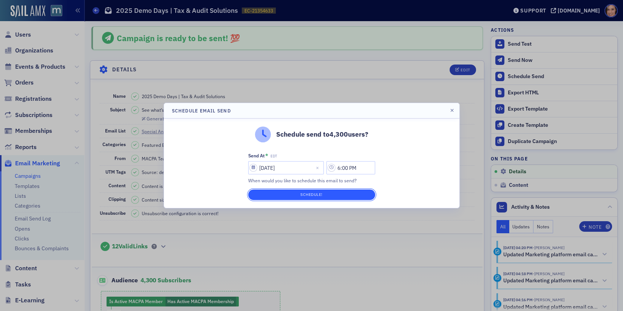
click at [318, 198] on button "Schedule!" at bounding box center [311, 195] width 127 height 11
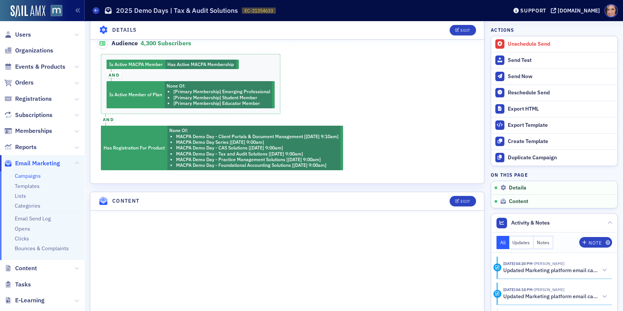
scroll to position [56, 0]
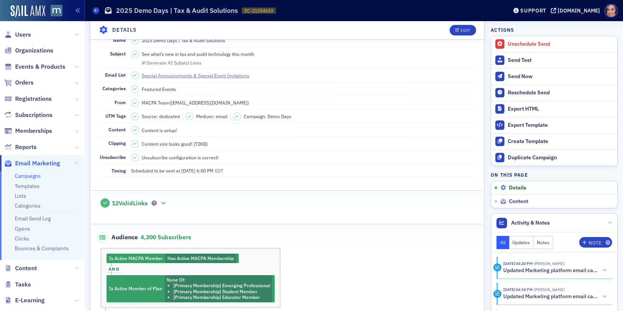
click at [227, 52] on span "See what’s new in tax and audit technology this month" at bounding box center [198, 54] width 113 height 7
copy span "See what’s new in tax and audit technology this month"
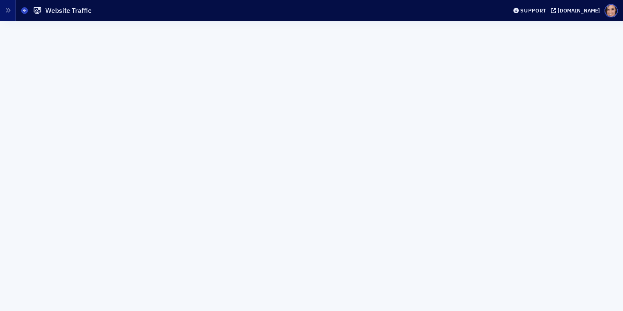
scroll to position [8, 0]
